Goal: Task Accomplishment & Management: Complete application form

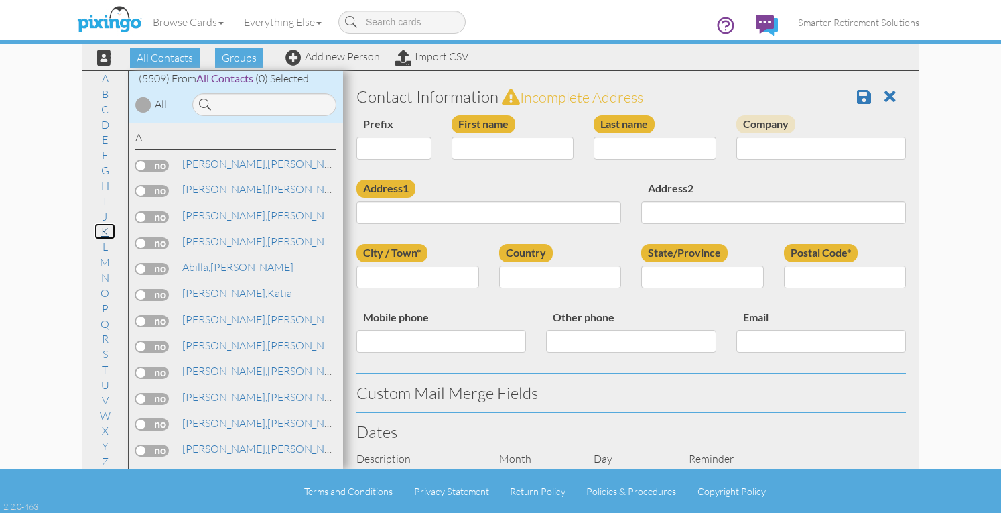
click at [109, 231] on link "K" at bounding box center [104, 231] width 21 height 16
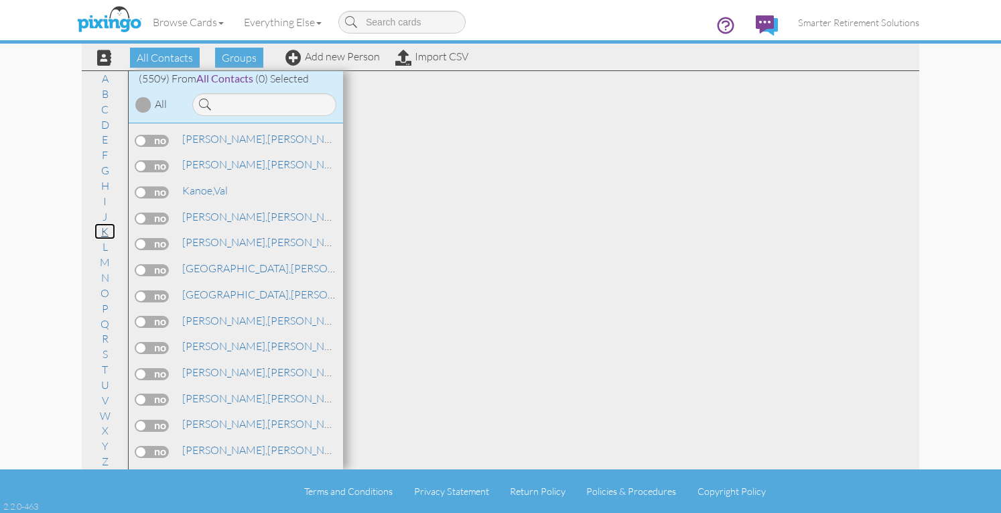
scroll to position [64804, 0]
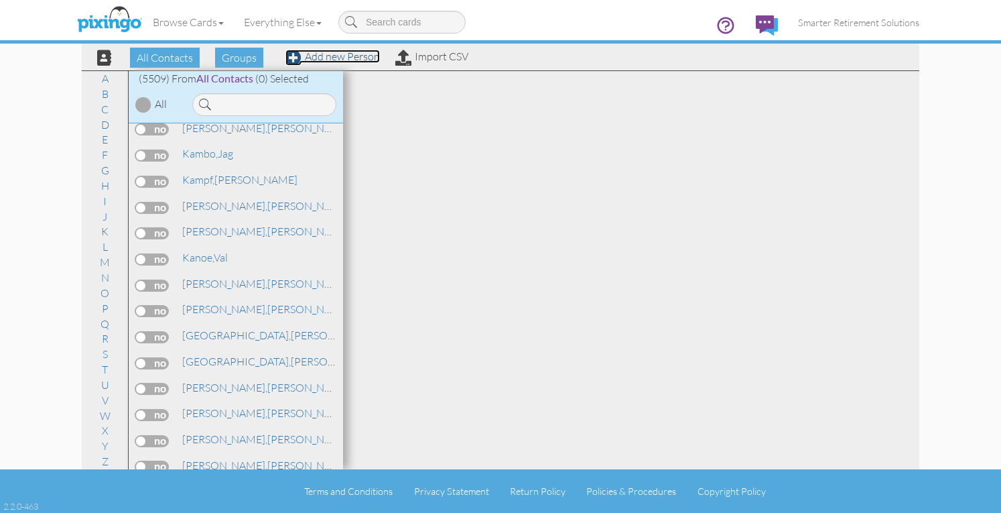
drag, startPoint x: 360, startPoint y: 60, endPoint x: 437, endPoint y: 98, distance: 86.0
click at [360, 60] on link "Add new Person" at bounding box center [332, 56] width 94 height 13
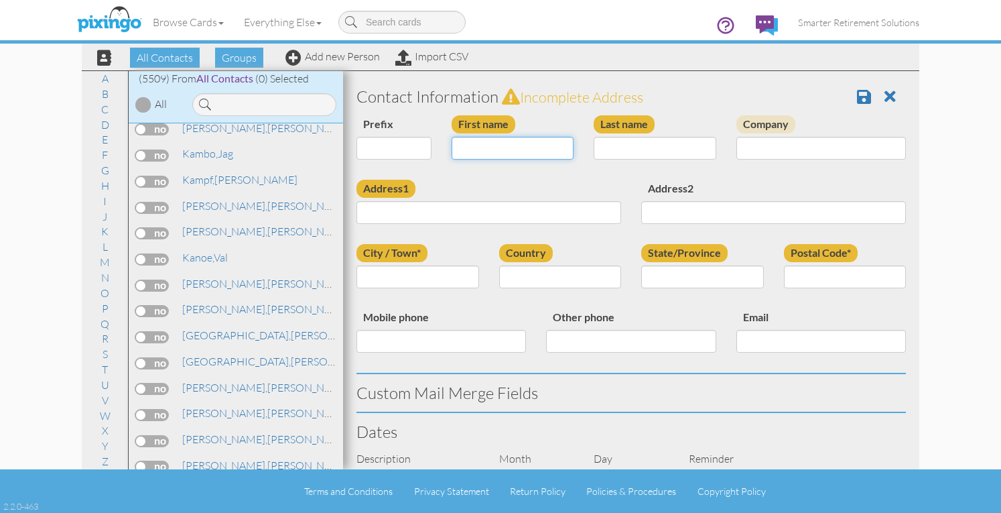
click at [515, 140] on input "First name" at bounding box center [513, 148] width 123 height 23
type input "[PERSON_NAME]"
type input "e"
type input "[PERSON_NAME]"
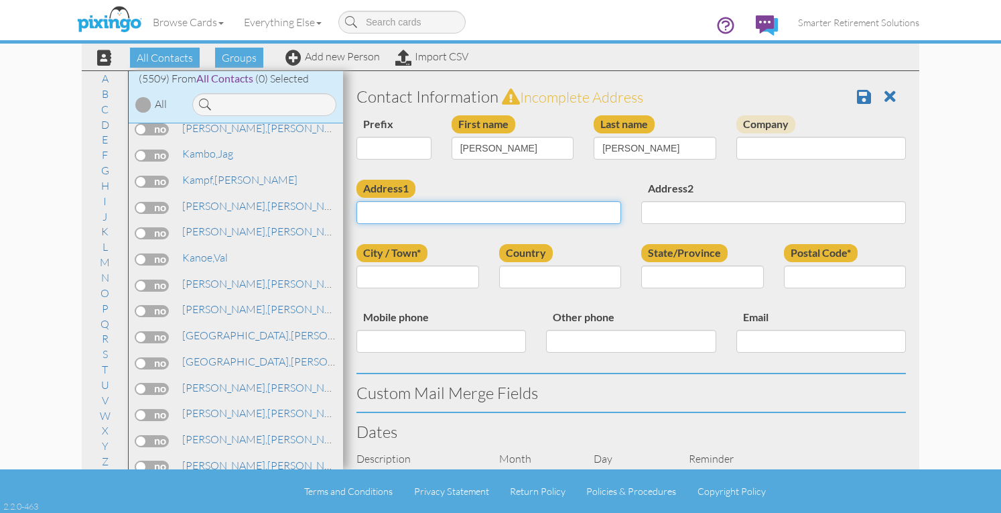
paste input "[STREET_ADDRESS][PERSON_NAME]"
type input "[STREET_ADDRESS][PERSON_NAME]"
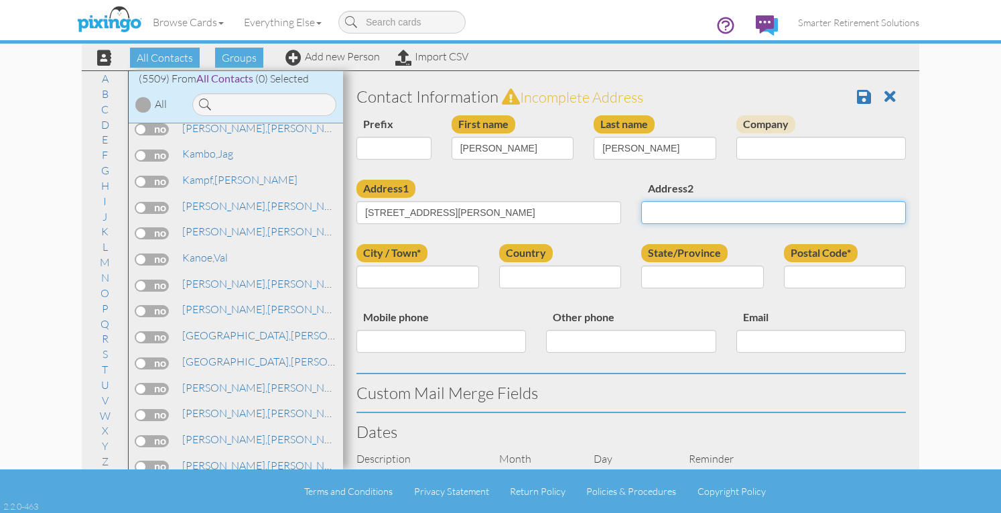
scroll to position [0, 0]
type input "S"
type input "[GEOGRAPHIC_DATA]"
select select "object:178"
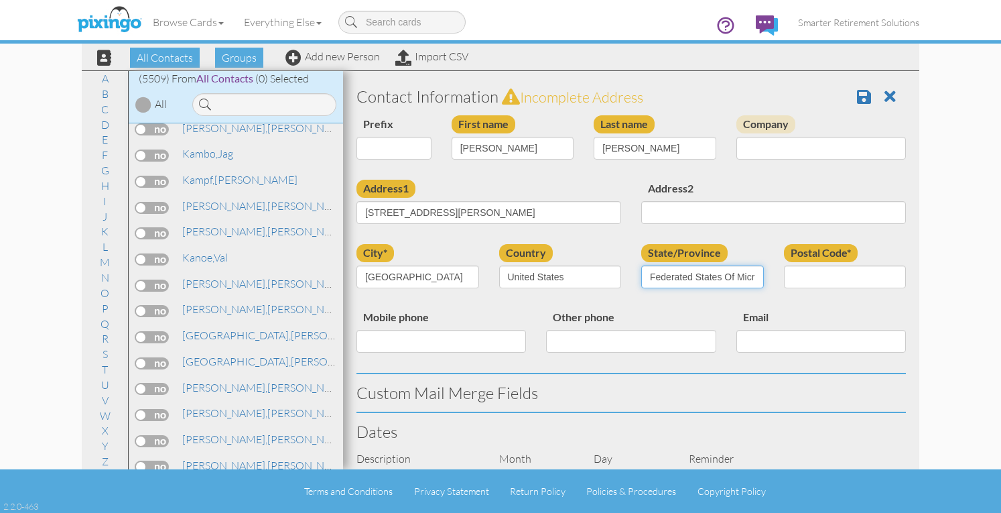
select select "object:17830"
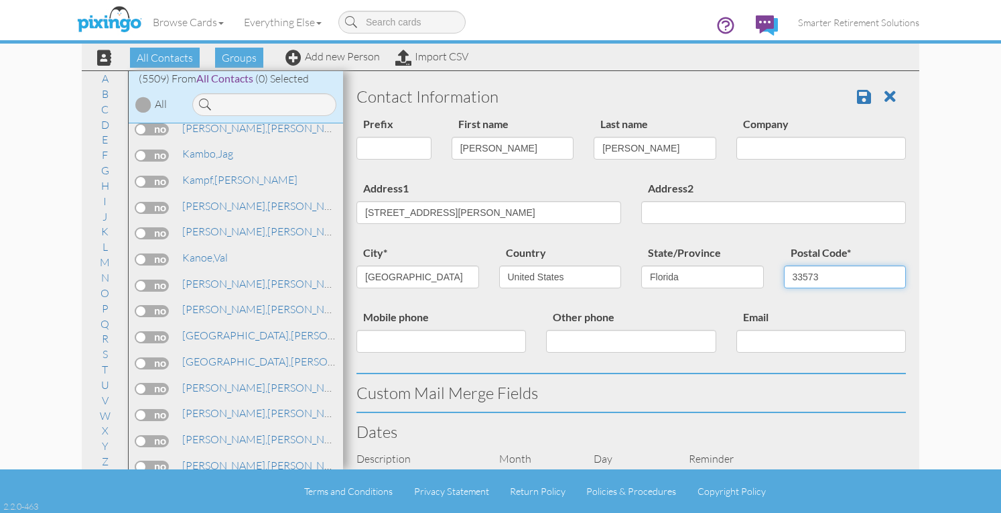
type input "33573"
click at [602, 223] on input "[STREET_ADDRESS][PERSON_NAME]" at bounding box center [489, 212] width 265 height 23
click at [491, 209] on input "1725 [PERSON_NAME]" at bounding box center [489, 212] width 265 height 23
type input "1725 [PERSON_NAME] Dr"
click at [604, 248] on div "Country [GEOGRAPHIC_DATA] -------------- [GEOGRAPHIC_DATA] [GEOGRAPHIC_DATA] [G…" at bounding box center [560, 271] width 143 height 54
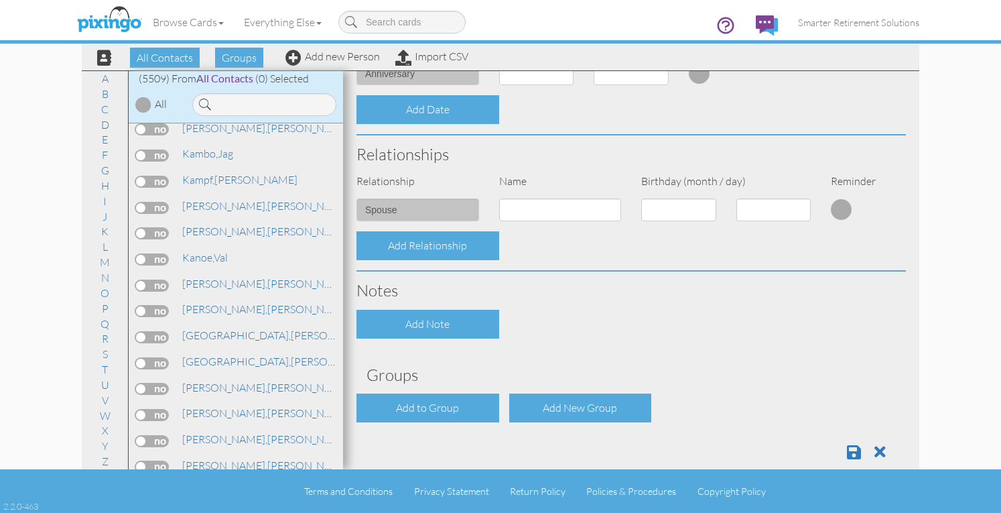
scroll to position [467, 0]
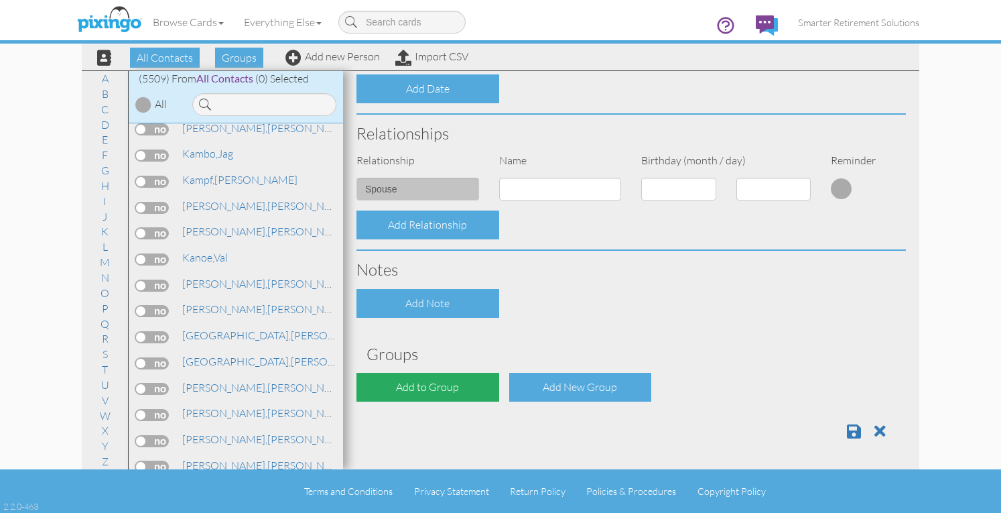
click at [438, 381] on div "Add to Group" at bounding box center [428, 387] width 143 height 29
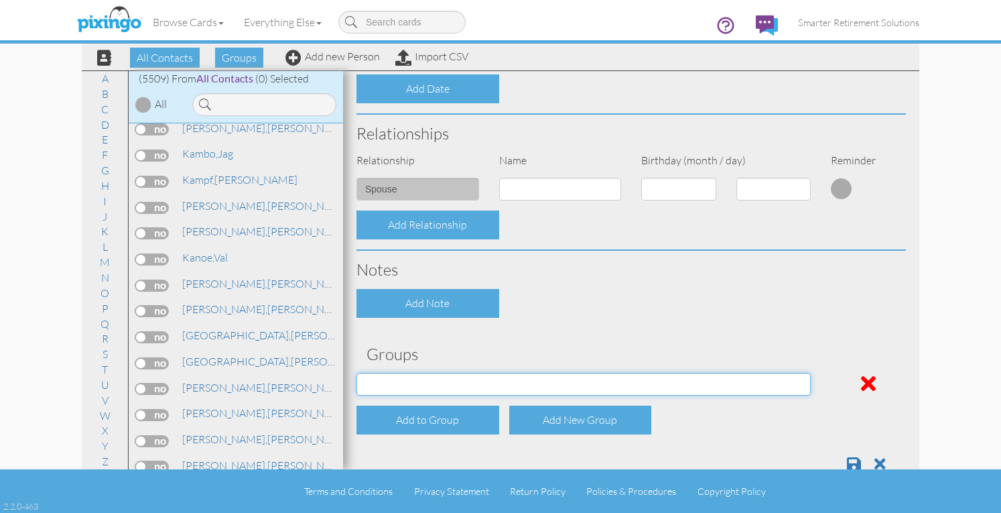
click at [432, 387] on select "[DATE] SMARTER FEDS OSD DMEA [US_STATE] [DATE] BOP Onsite 08/12 [US_STATE] Regi…" at bounding box center [584, 384] width 454 height 23
select select "object:17891"
click at [357, 373] on select "[DATE] SMARTER FEDS OSD DMEA [US_STATE] [DATE] BOP Onsite 08/12 [US_STATE] Regi…" at bounding box center [584, 384] width 454 height 23
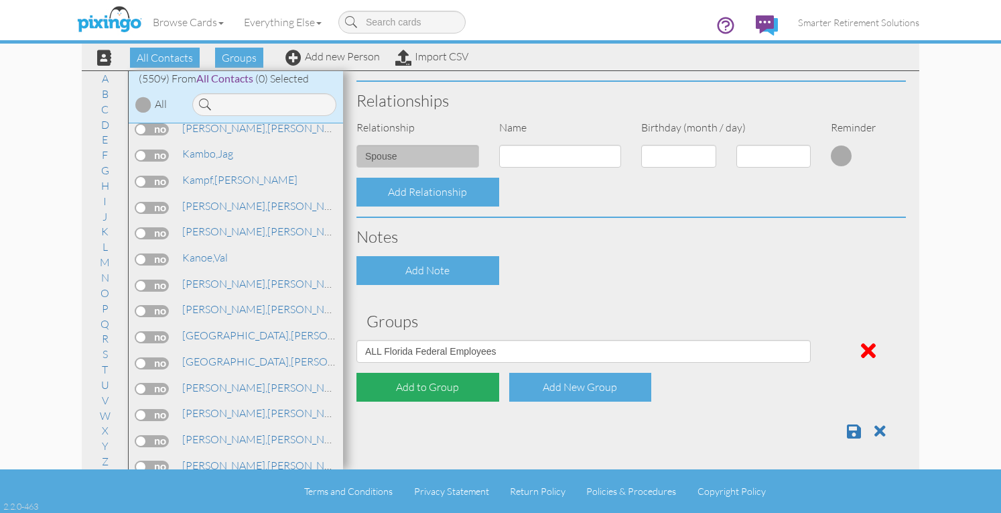
click at [424, 383] on div "Add to Group" at bounding box center [428, 387] width 143 height 29
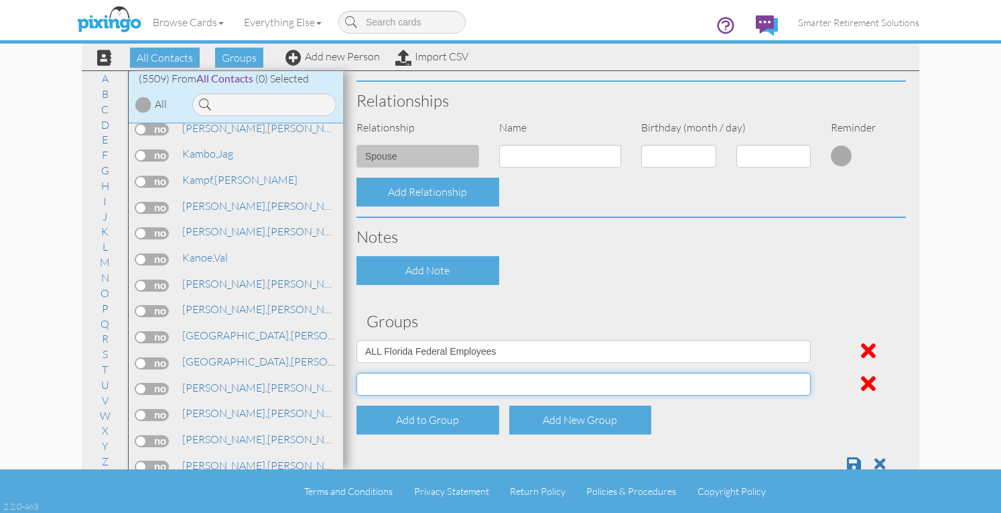
click at [424, 388] on select "[DATE] SMARTER FEDS OSD DMEA [US_STATE] [DATE] BOP Onsite 08/12 [US_STATE] Regi…" at bounding box center [584, 384] width 454 height 23
select select "object:17941"
click at [357, 373] on select "[DATE] SMARTER FEDS OSD DMEA [US_STATE] [DATE] BOP Onsite 08/12 [US_STATE] Regi…" at bounding box center [584, 384] width 454 height 23
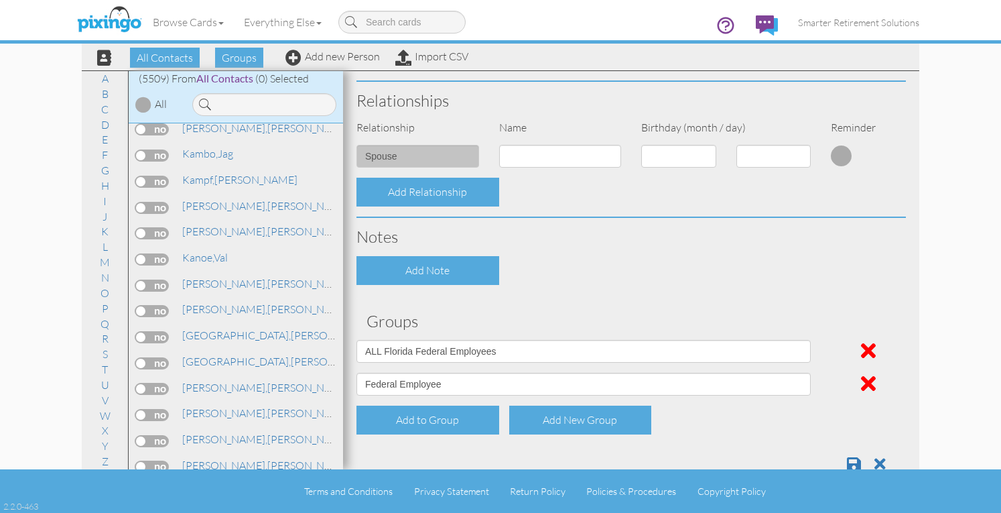
click at [684, 298] on div "Contact Information Prefix Dr. Mr. Mrs. First name [PERSON_NAME] Last name [PER…" at bounding box center [632, 30] width 550 height 905
click at [847, 459] on span at bounding box center [854, 464] width 14 height 16
